Goal: Information Seeking & Learning: Check status

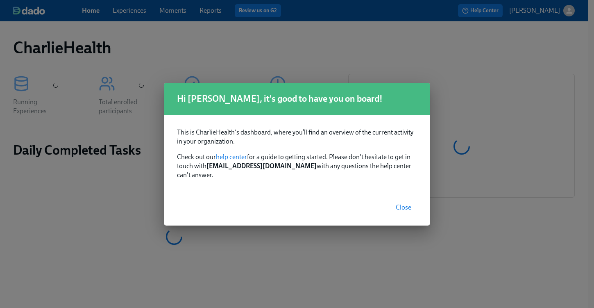
click at [401, 203] on span "Close" at bounding box center [404, 207] width 16 height 8
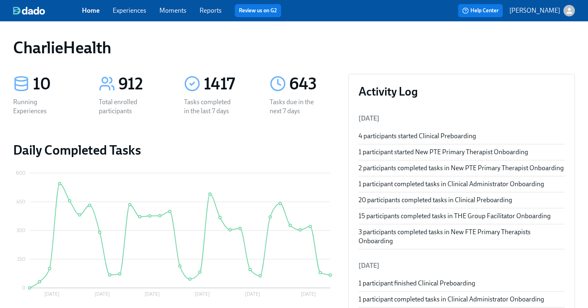
click at [136, 15] on div "Home Experiences Moments Reports Review us on G2" at bounding box center [205, 10] width 247 height 13
click at [134, 12] on link "Experiences" at bounding box center [130, 11] width 34 height 8
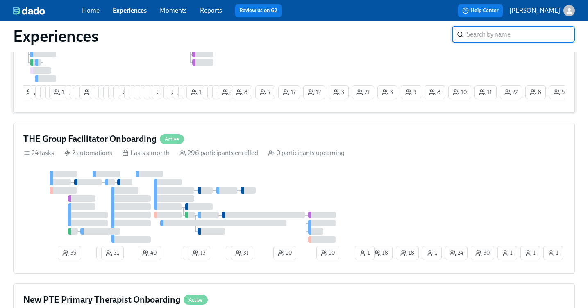
scroll to position [244, 0]
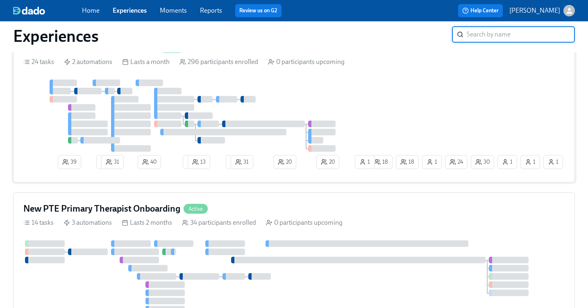
click at [370, 85] on div "39 3 31 40 2 13 2 31 20 20 30 1 24 18 1 1 1 18 1" at bounding box center [293, 125] width 541 height 93
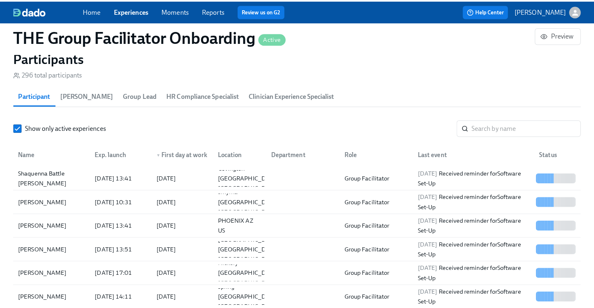
scroll to position [771, 0]
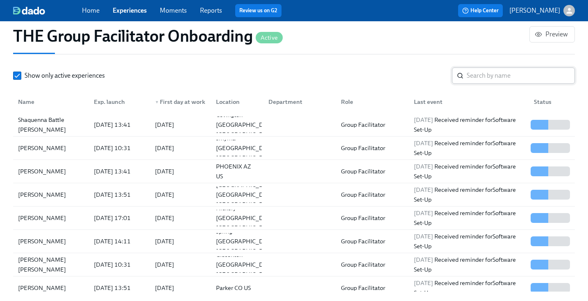
click at [490, 77] on input "search" at bounding box center [520, 76] width 108 height 16
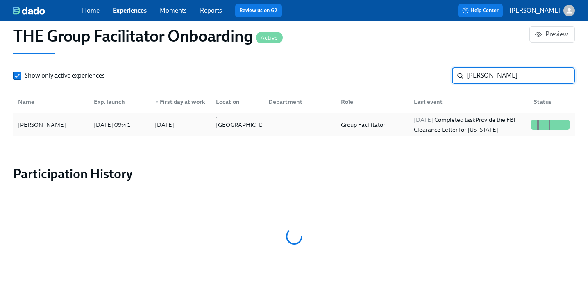
type input "[PERSON_NAME]"
click at [54, 128] on div "[PERSON_NAME]" at bounding box center [42, 125] width 54 height 10
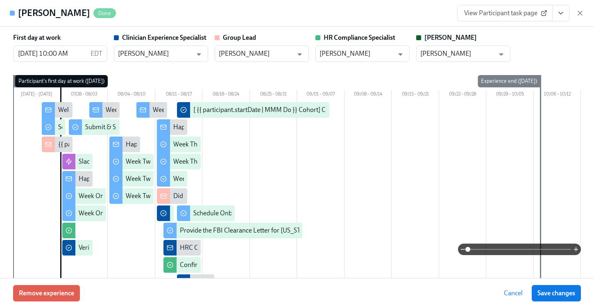
click at [565, 12] on button "View task page" at bounding box center [560, 13] width 17 height 16
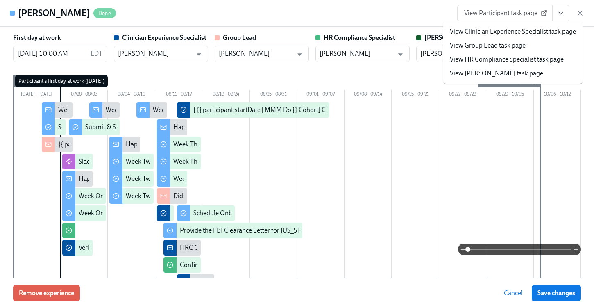
click at [516, 12] on span "View Participant task page" at bounding box center [504, 13] width 81 height 8
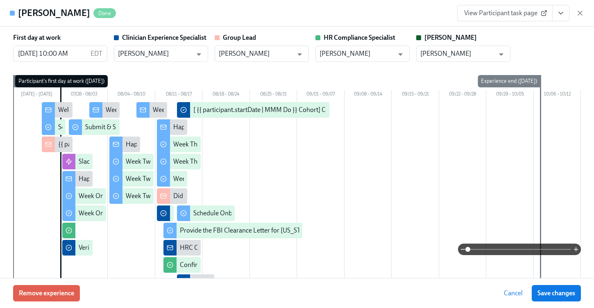
scroll to position [0, 11595]
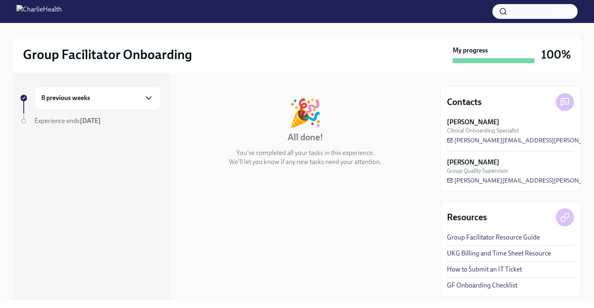
click at [147, 101] on icon "button" at bounding box center [149, 98] width 10 height 10
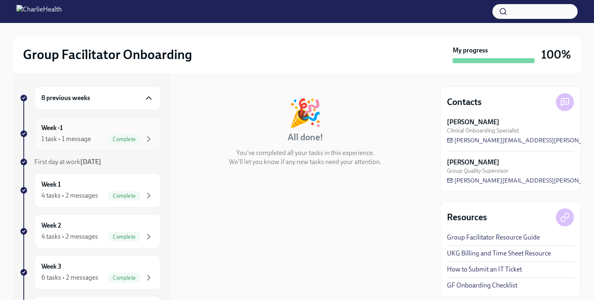
scroll to position [202, 0]
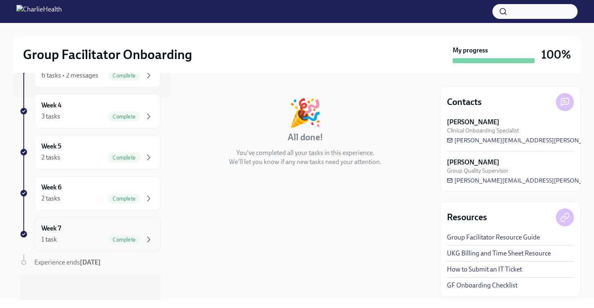
click at [92, 237] on div "1 task Complete" at bounding box center [97, 239] width 112 height 10
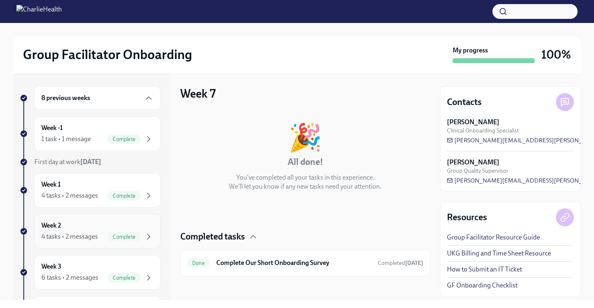
scroll to position [202, 0]
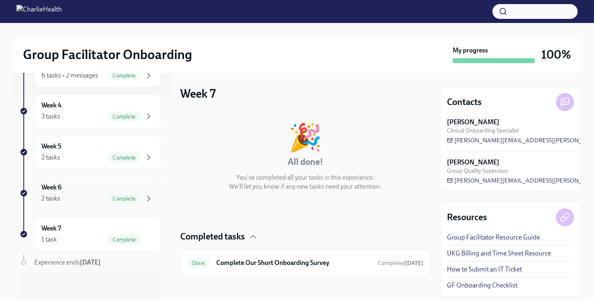
click at [75, 183] on div "Week 6 2 tasks Complete" at bounding box center [97, 193] width 112 height 20
click at [75, 159] on div "2 tasks Complete" at bounding box center [97, 157] width 112 height 10
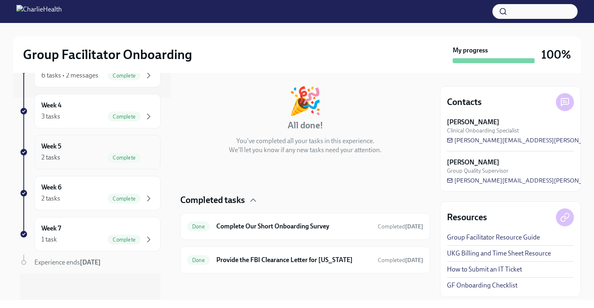
click at [98, 159] on div "2 tasks Complete" at bounding box center [97, 157] width 112 height 10
click at [80, 110] on div "Week 4 3 tasks Complete" at bounding box center [97, 111] width 112 height 20
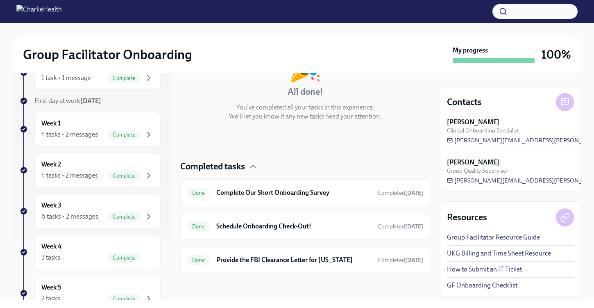
scroll to position [97, 0]
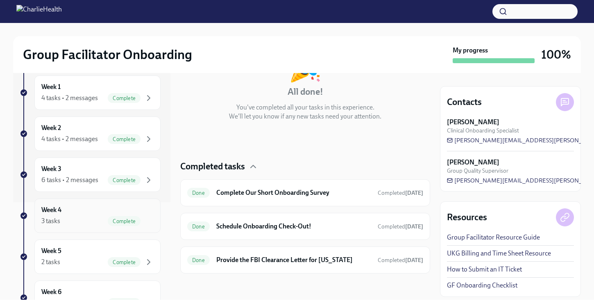
click at [63, 209] on div "Week 4 3 tasks Complete" at bounding box center [97, 215] width 112 height 20
